Goal: Task Accomplishment & Management: Manage account settings

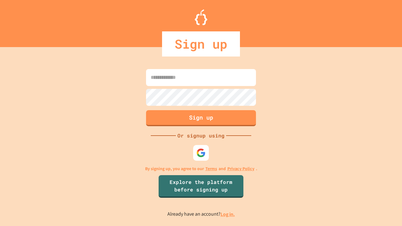
click at [228, 214] on link "Log in." at bounding box center [227, 214] width 14 height 7
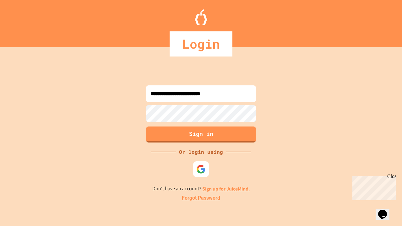
type input "**********"
